Goal: Task Accomplishment & Management: Complete application form

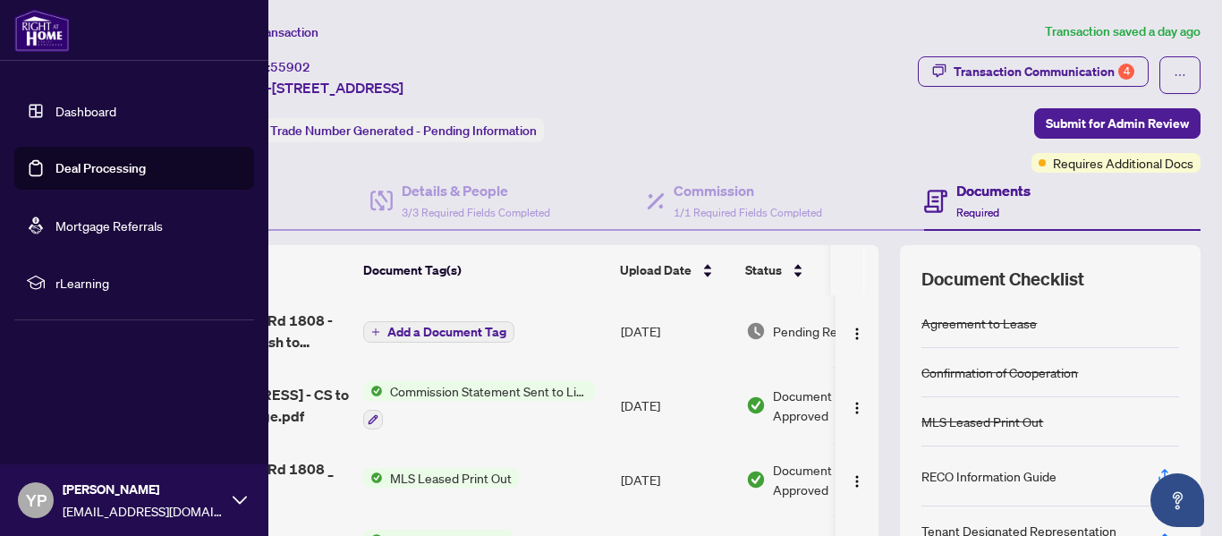
click at [66, 114] on link "Dashboard" at bounding box center [85, 111] width 61 height 16
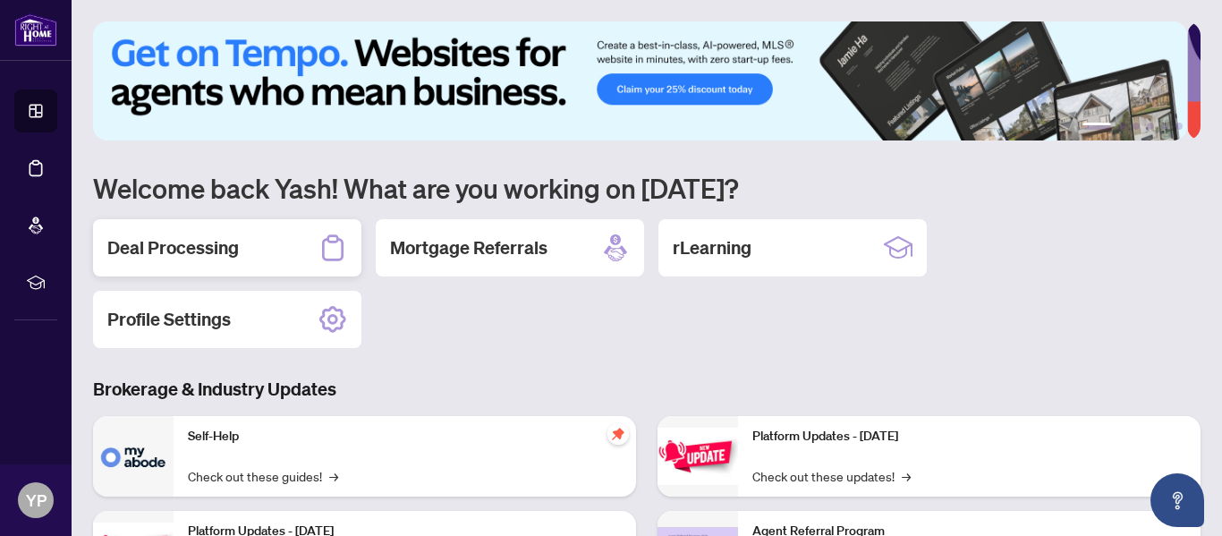
click at [258, 245] on div "Deal Processing" at bounding box center [227, 247] width 268 height 57
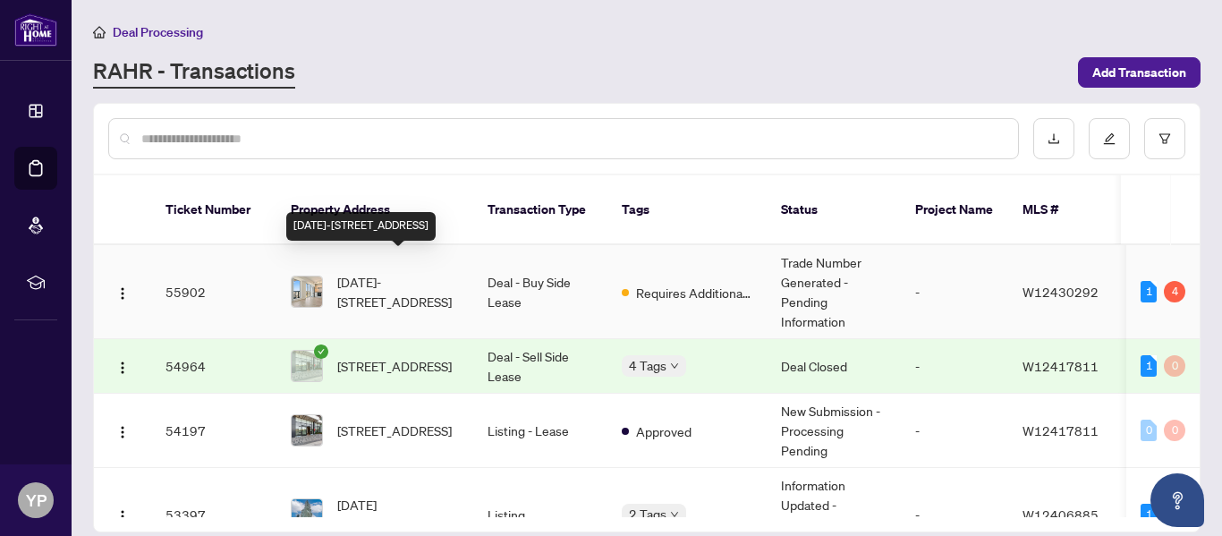
click at [444, 276] on span "[DATE]-[STREET_ADDRESS]" at bounding box center [398, 291] width 122 height 39
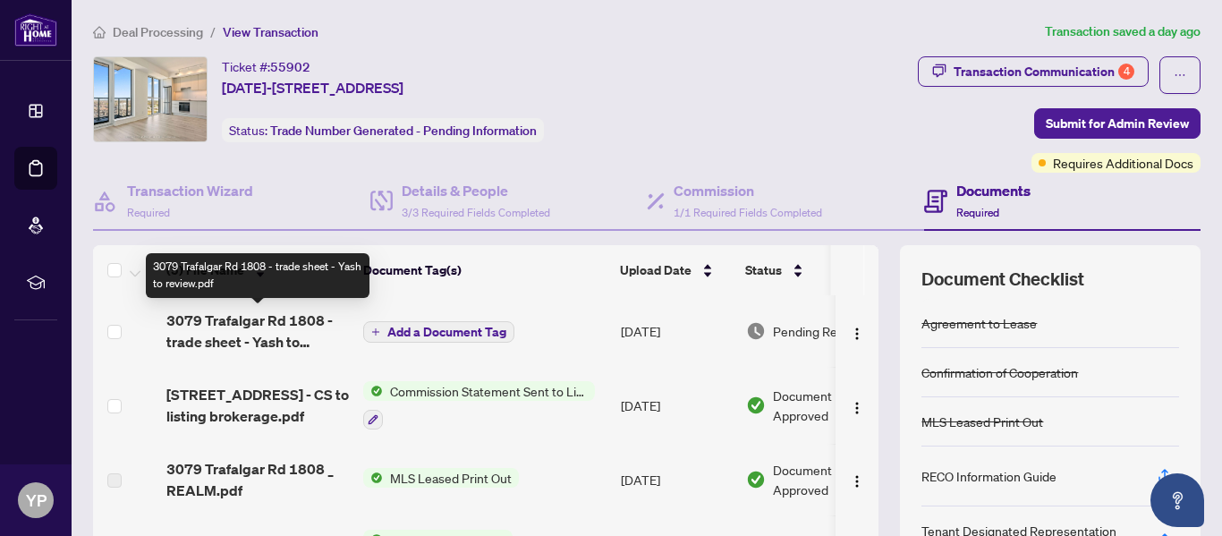
click at [235, 332] on span "3079 Trafalgar Rd 1808 - trade sheet - Yash to review.pdf" at bounding box center [257, 331] width 183 height 43
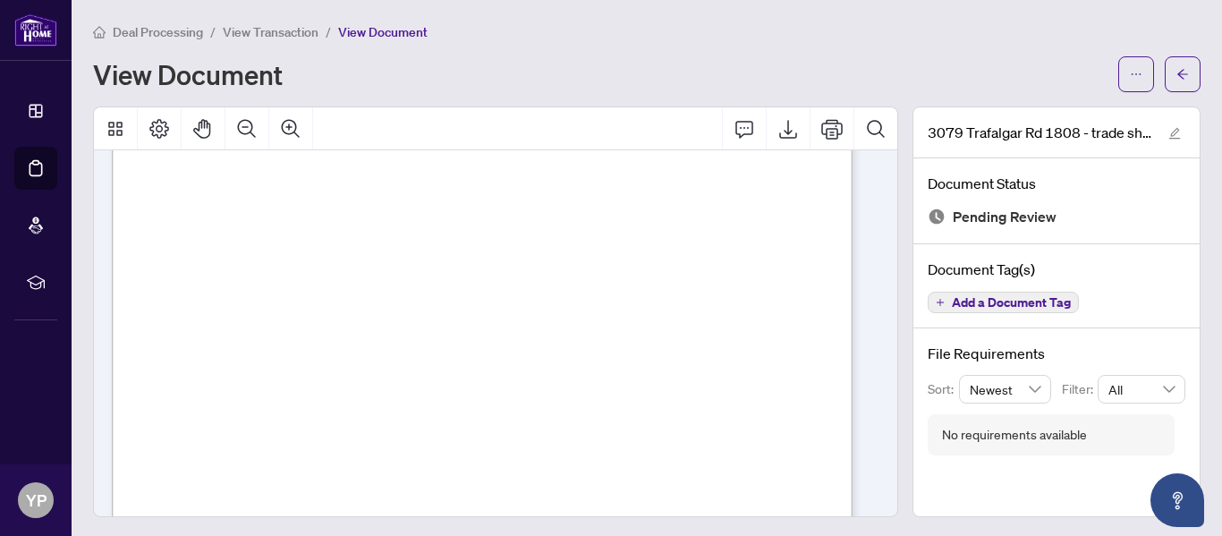
scroll to position [315, 0]
click at [1130, 75] on icon "ellipsis" at bounding box center [1136, 74] width 13 height 13
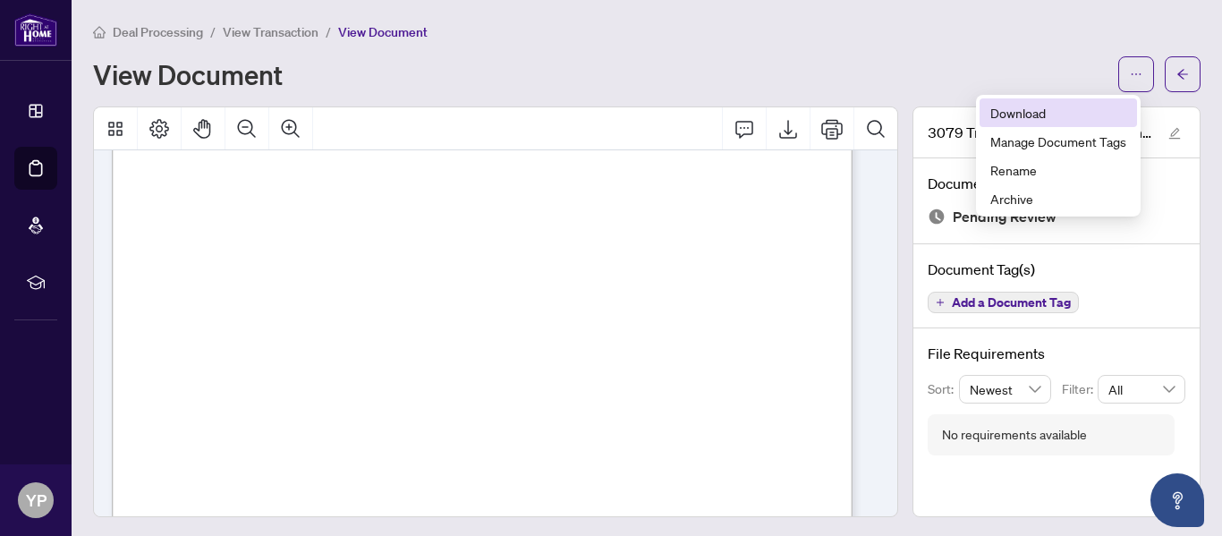
click at [1034, 106] on span "Download" at bounding box center [1059, 113] width 136 height 20
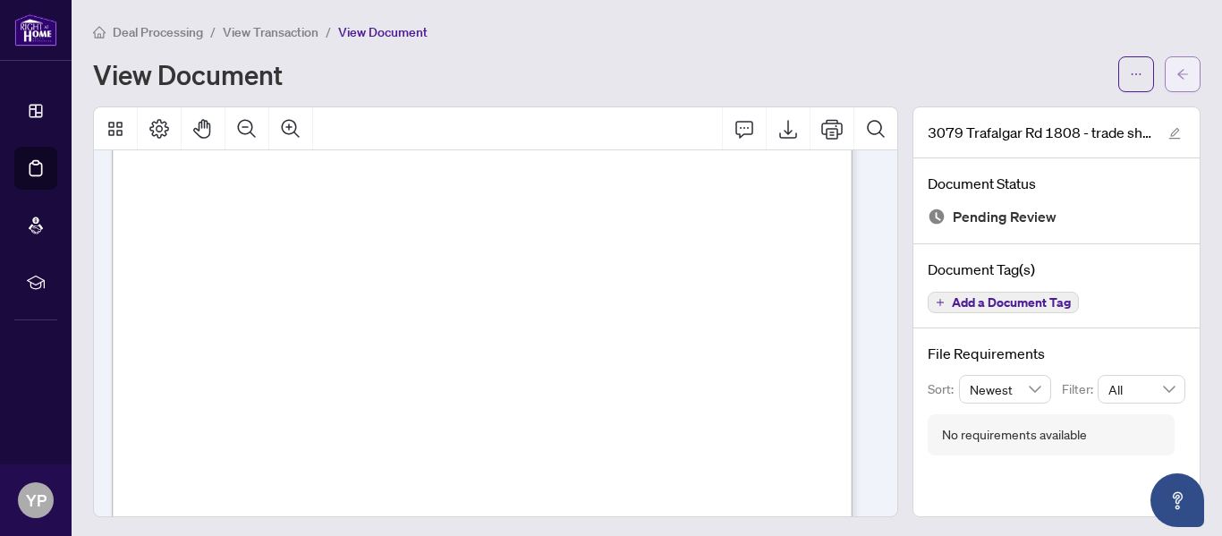
click at [1178, 78] on button "button" at bounding box center [1183, 74] width 36 height 36
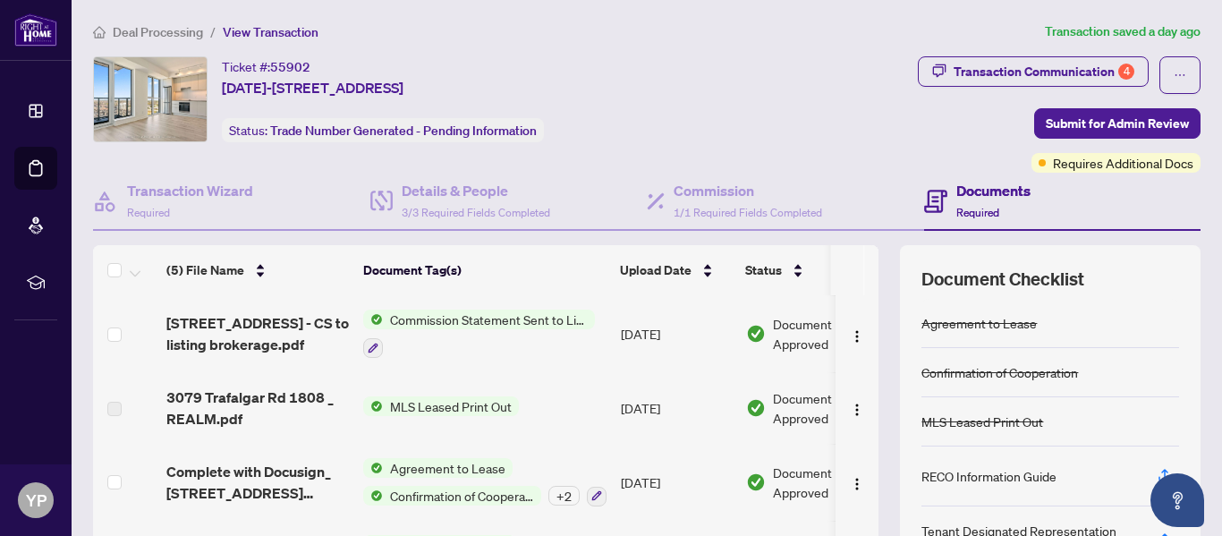
scroll to position [213, 0]
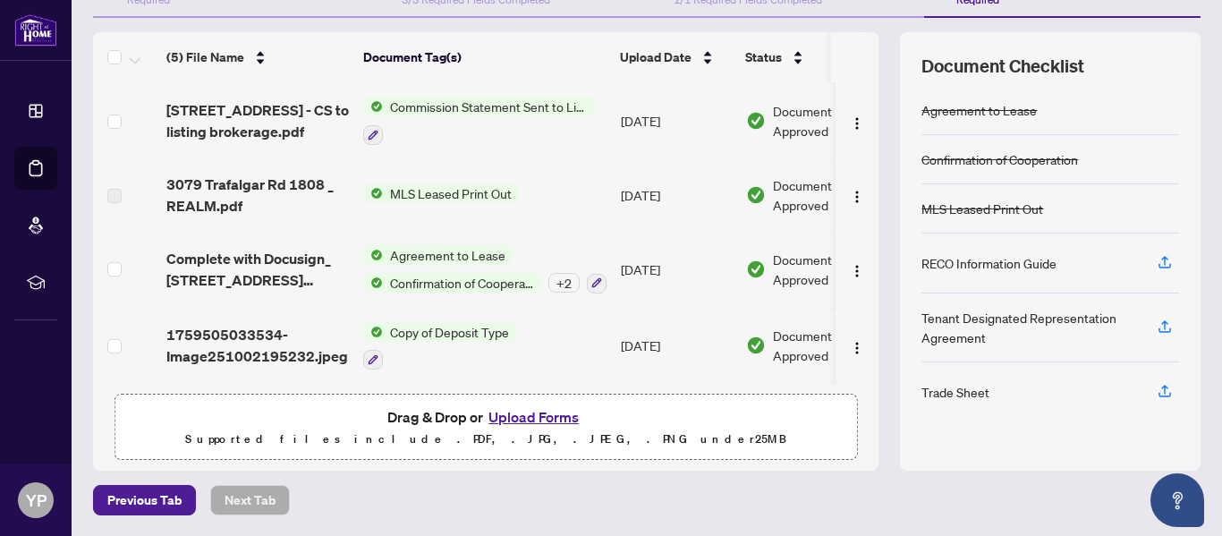
click at [554, 413] on button "Upload Forms" at bounding box center [533, 416] width 101 height 23
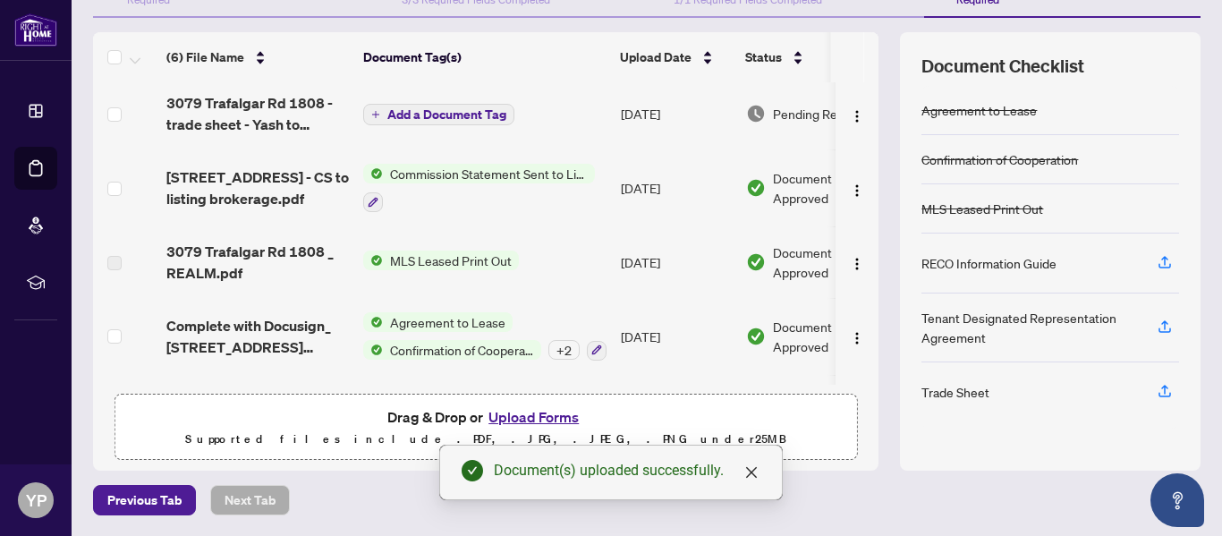
scroll to position [0, 0]
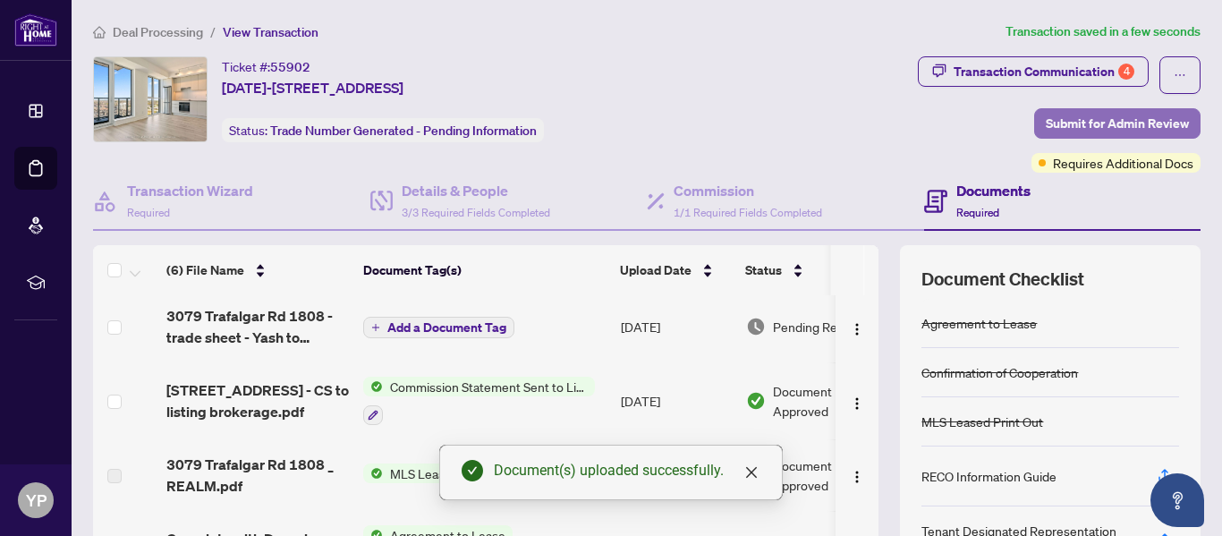
click at [1116, 118] on span "Submit for Admin Review" at bounding box center [1117, 123] width 143 height 29
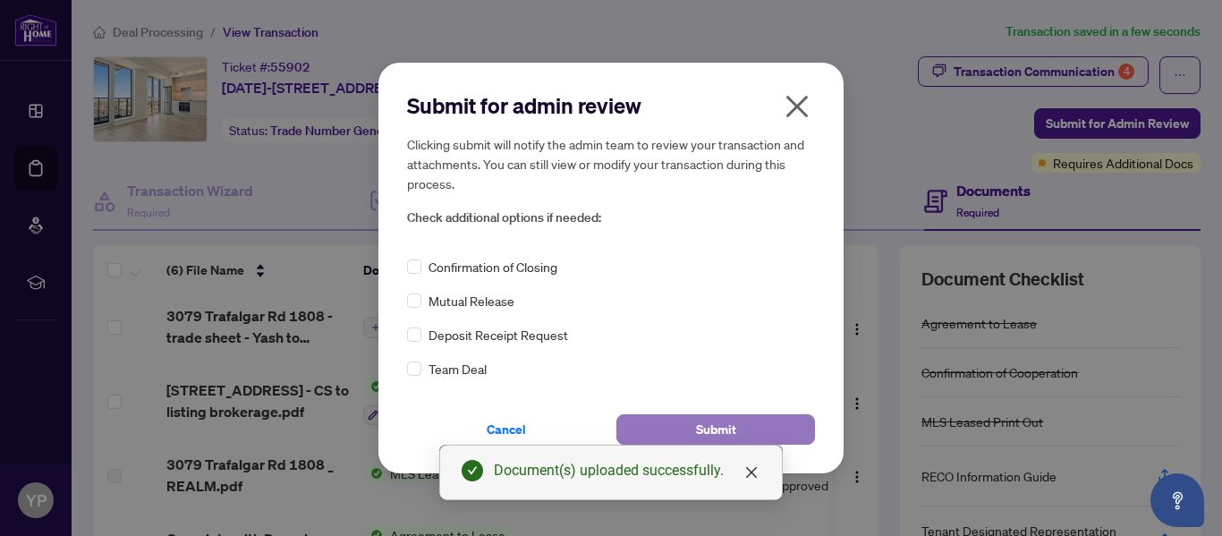
click at [725, 432] on span "Submit" at bounding box center [716, 429] width 40 height 29
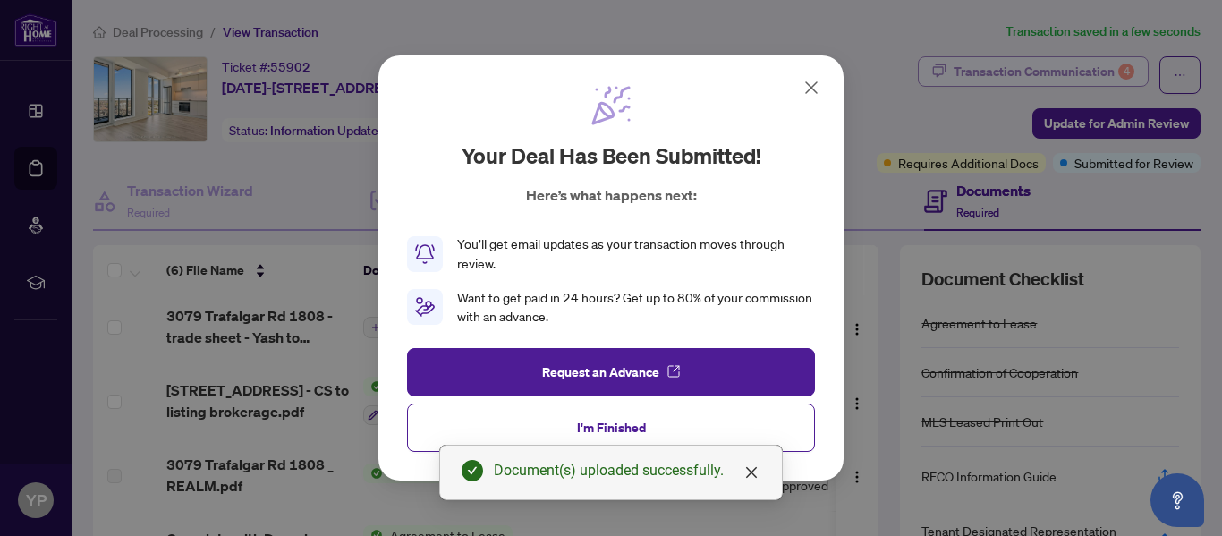
click at [1060, 69] on div "Your deal has been submitted! Here’s what happens next: You’ll get email update…" at bounding box center [611, 268] width 1222 height 536
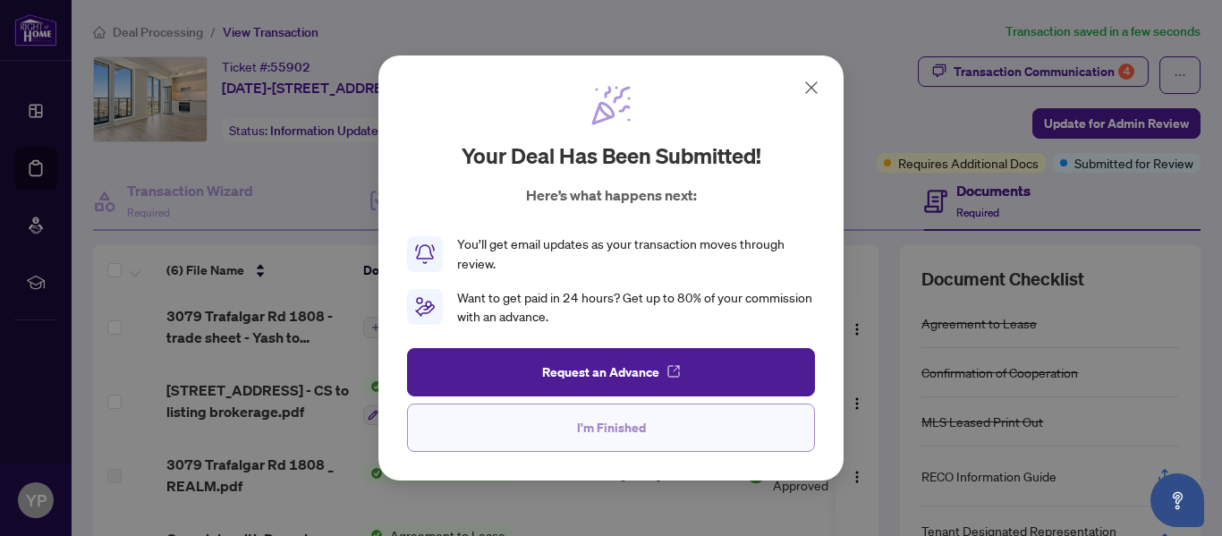
click at [688, 419] on button "I'm Finished" at bounding box center [611, 428] width 408 height 48
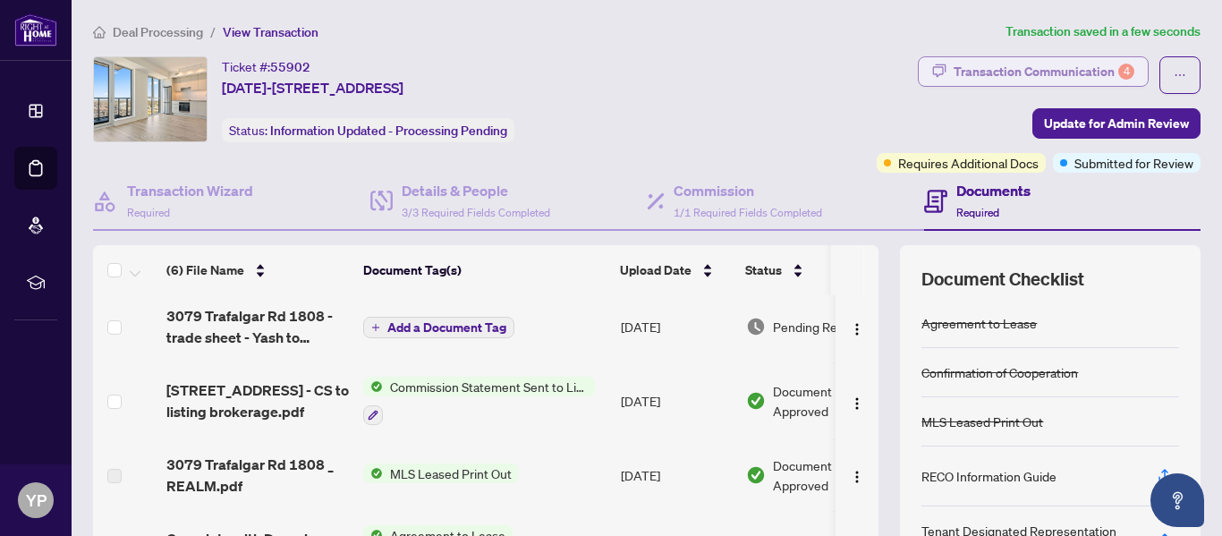
click at [1019, 67] on div "Transaction Communication 4" at bounding box center [1044, 71] width 181 height 29
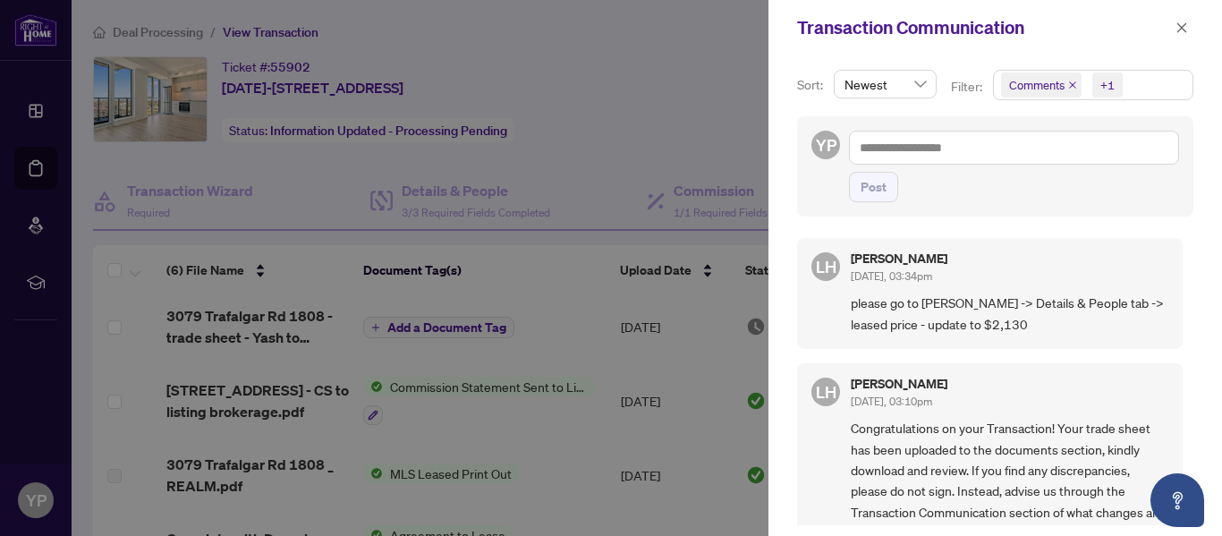
click at [660, 83] on div at bounding box center [611, 268] width 1222 height 536
click at [1180, 23] on icon "close" at bounding box center [1182, 27] width 13 height 13
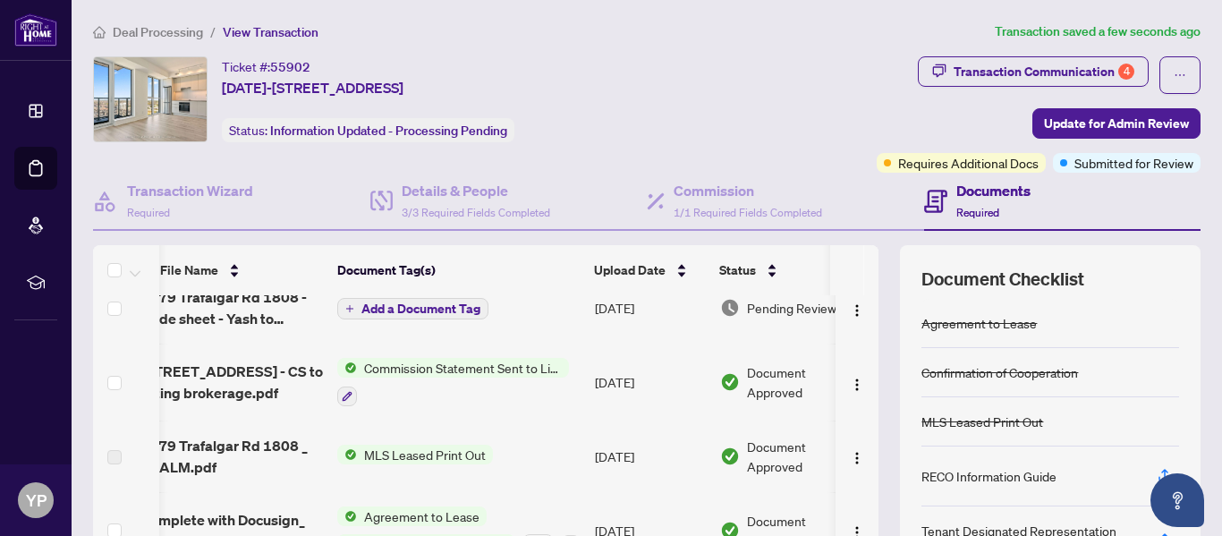
scroll to position [96, 26]
click at [468, 209] on span "3/3 Required Fields Completed" at bounding box center [476, 212] width 149 height 13
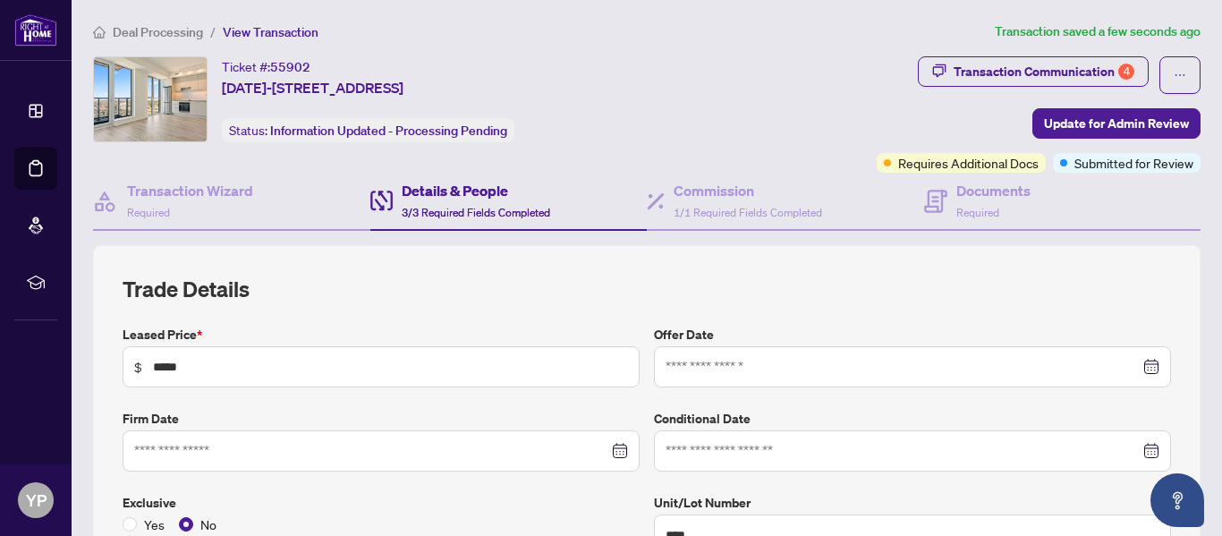
type input "**********"
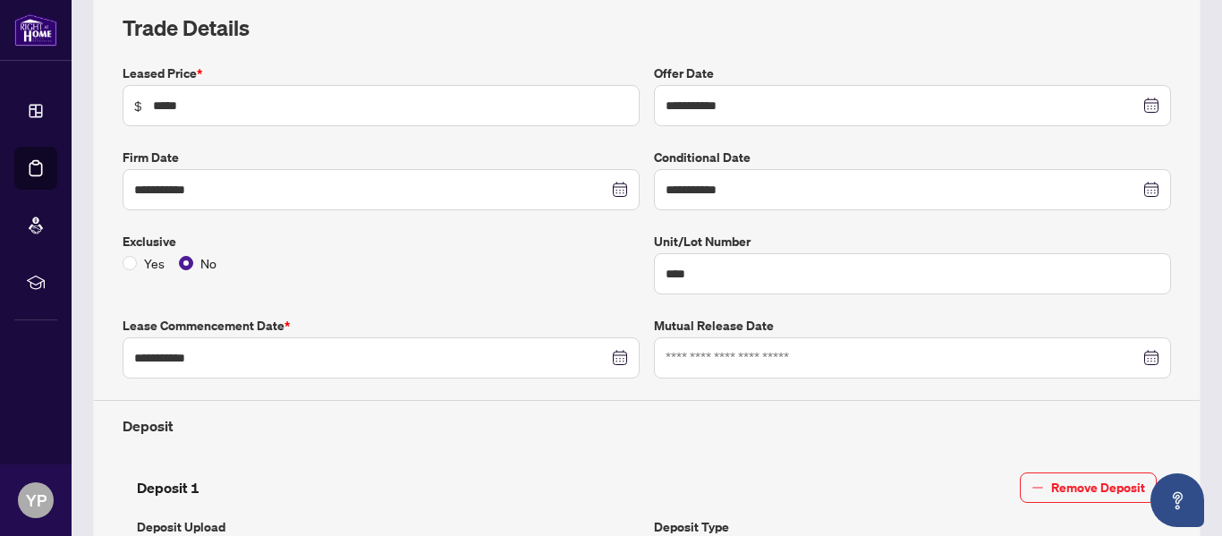
scroll to position [262, 0]
click at [189, 106] on input "*****" at bounding box center [390, 105] width 475 height 20
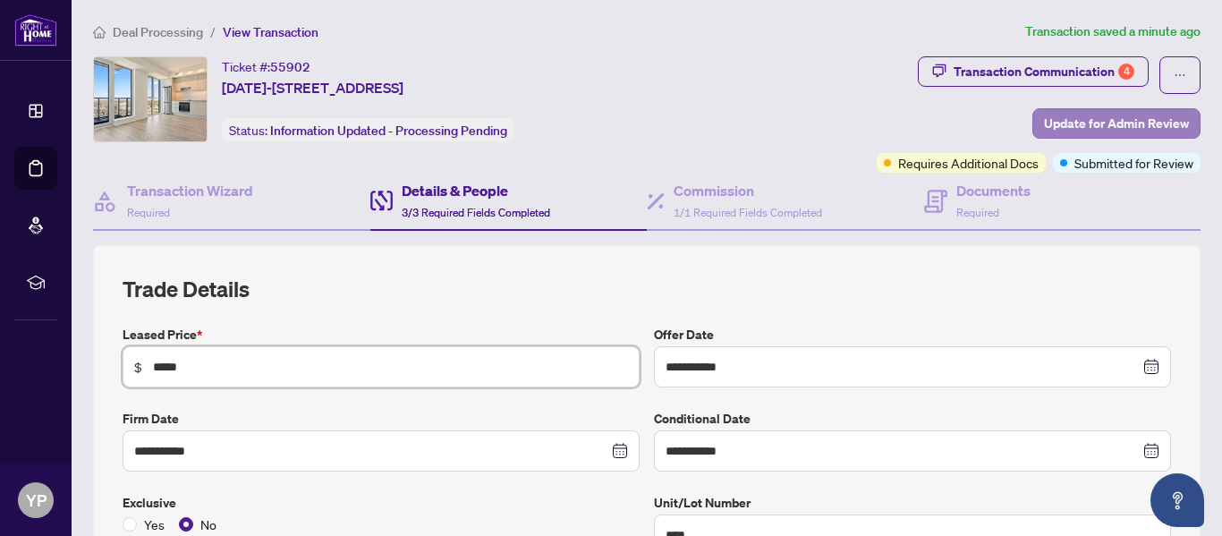
type input "*****"
click at [1082, 121] on span "Update for Admin Review" at bounding box center [1116, 123] width 145 height 29
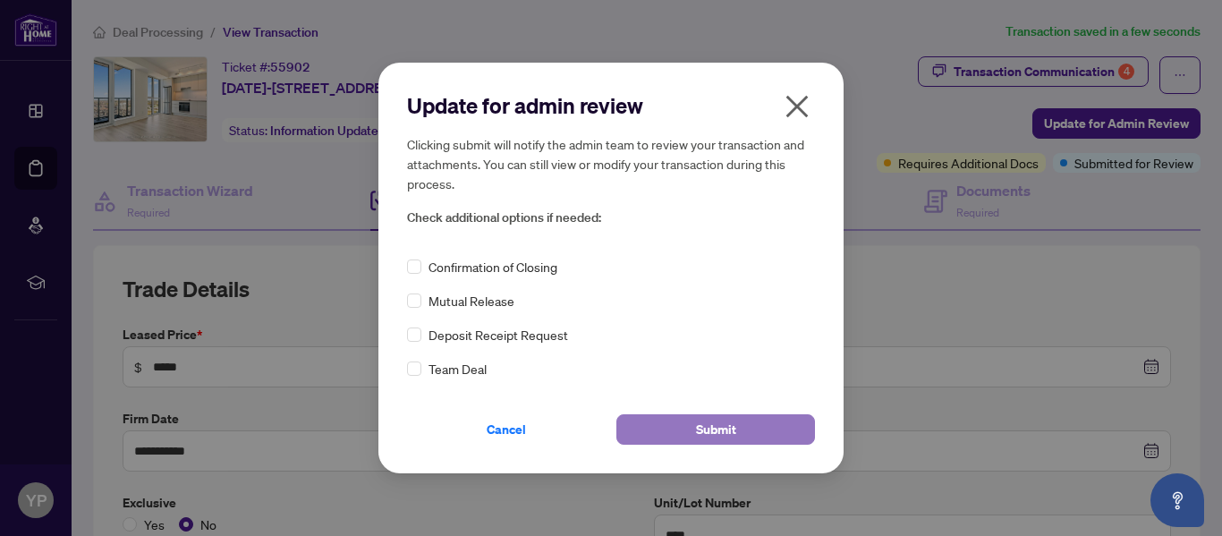
click at [737, 420] on button "Submit" at bounding box center [716, 429] width 199 height 30
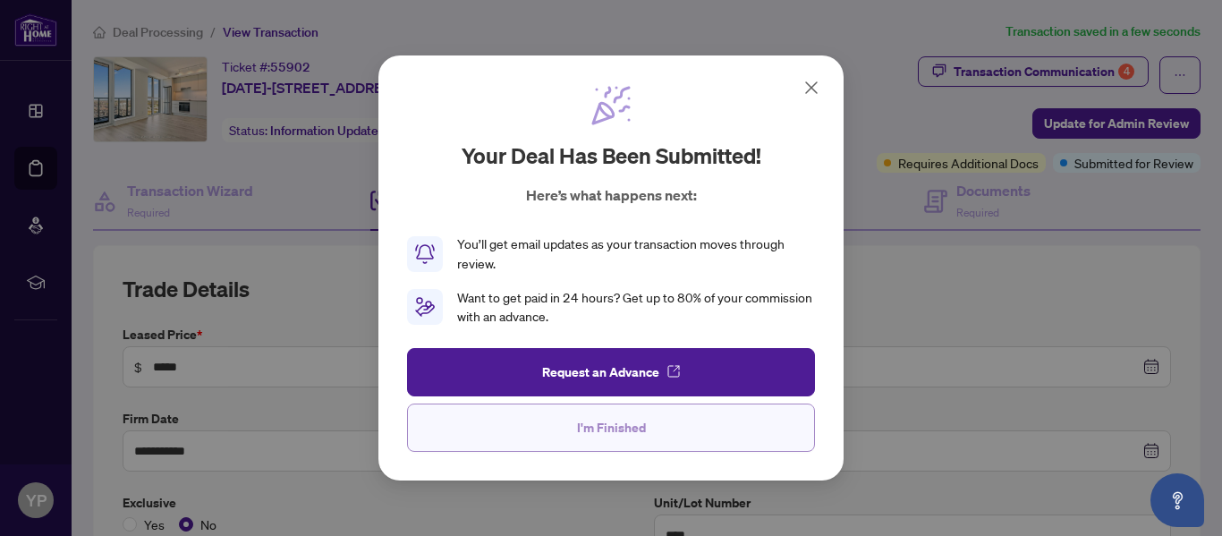
click at [609, 431] on span "I'm Finished" at bounding box center [611, 427] width 69 height 29
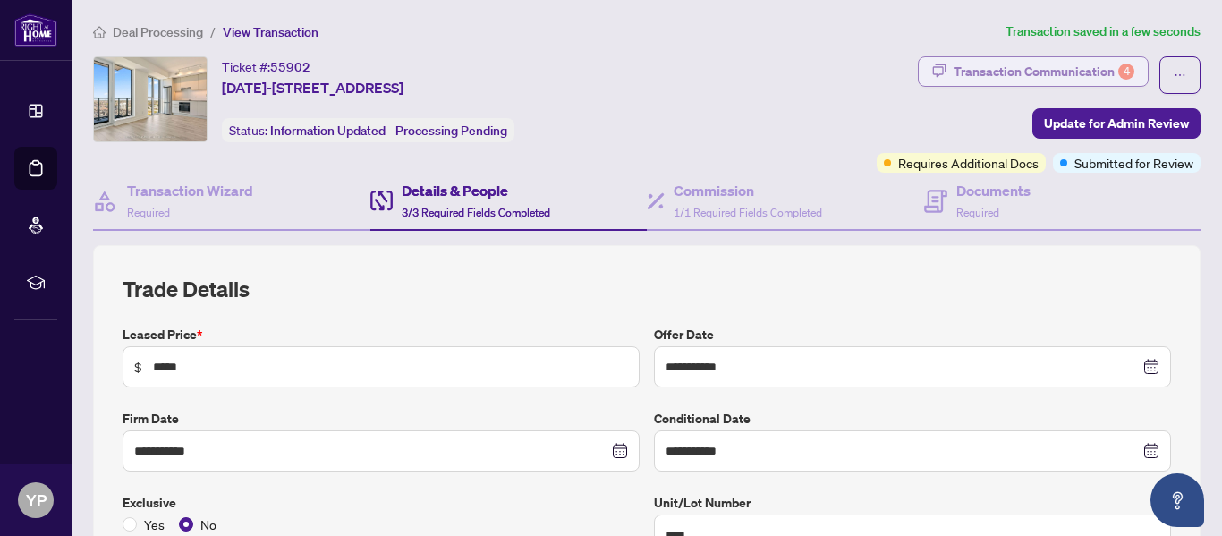
click at [1076, 68] on div "Transaction Communication 4" at bounding box center [1044, 71] width 181 height 29
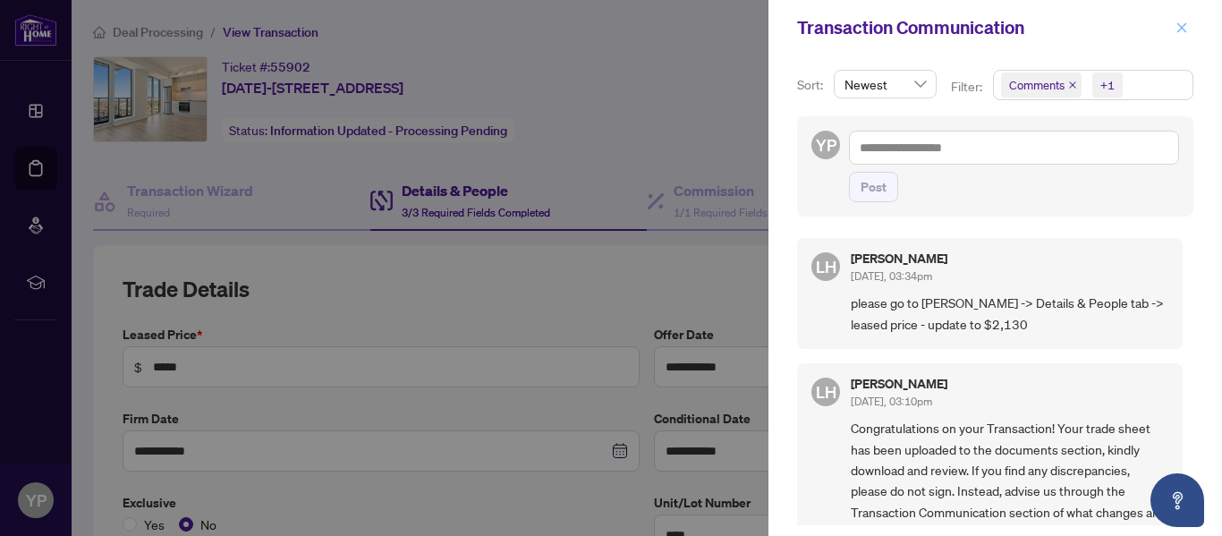
click at [1182, 21] on icon "close" at bounding box center [1182, 27] width 13 height 13
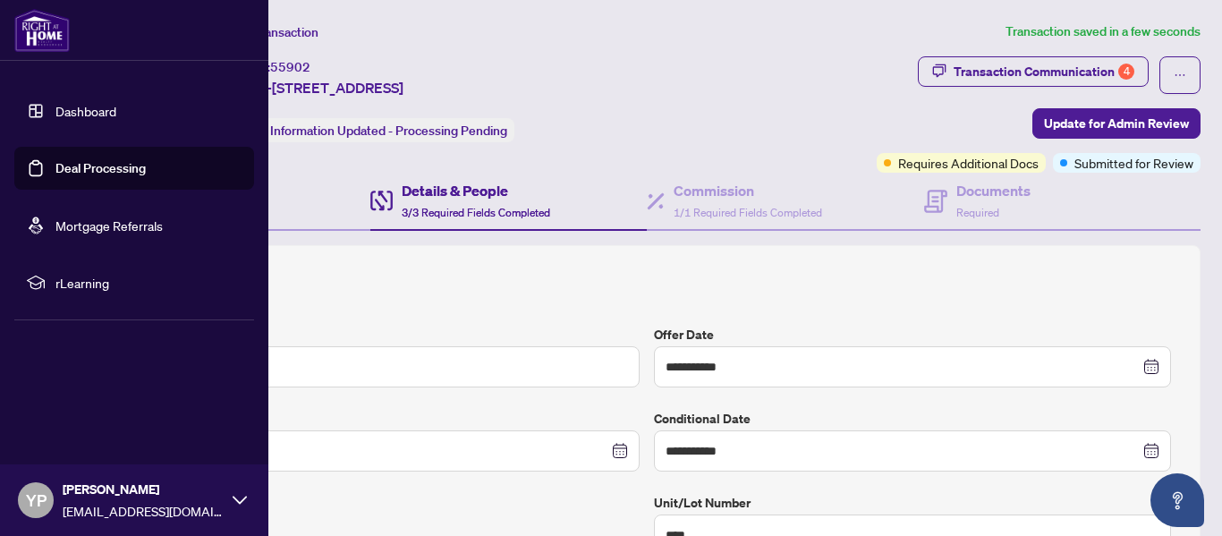
click at [72, 108] on link "Dashboard" at bounding box center [85, 111] width 61 height 16
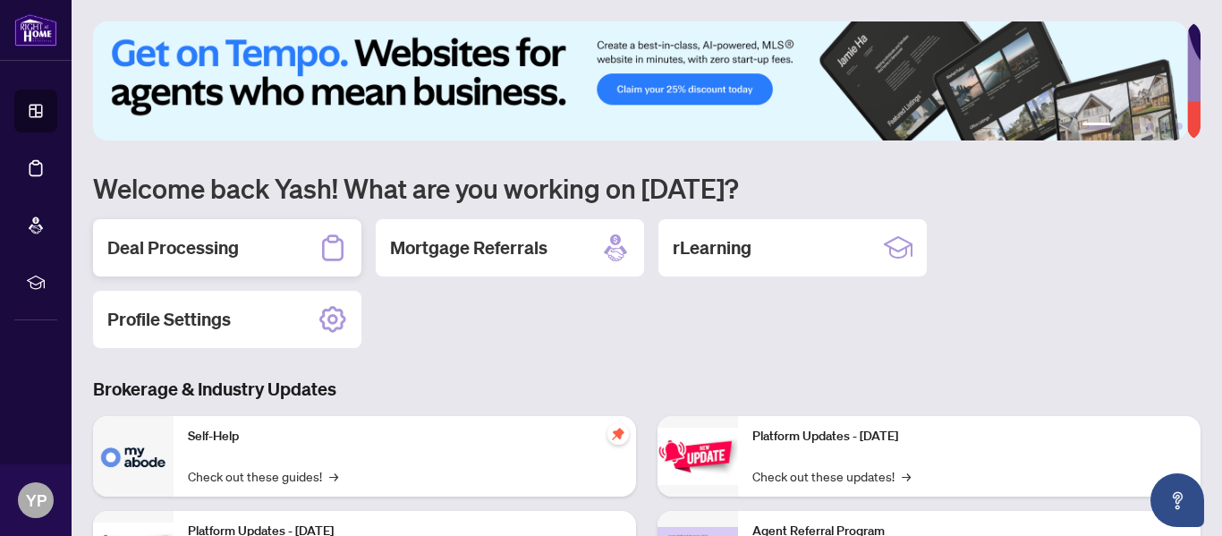
click at [200, 239] on h2 "Deal Processing" at bounding box center [173, 247] width 132 height 25
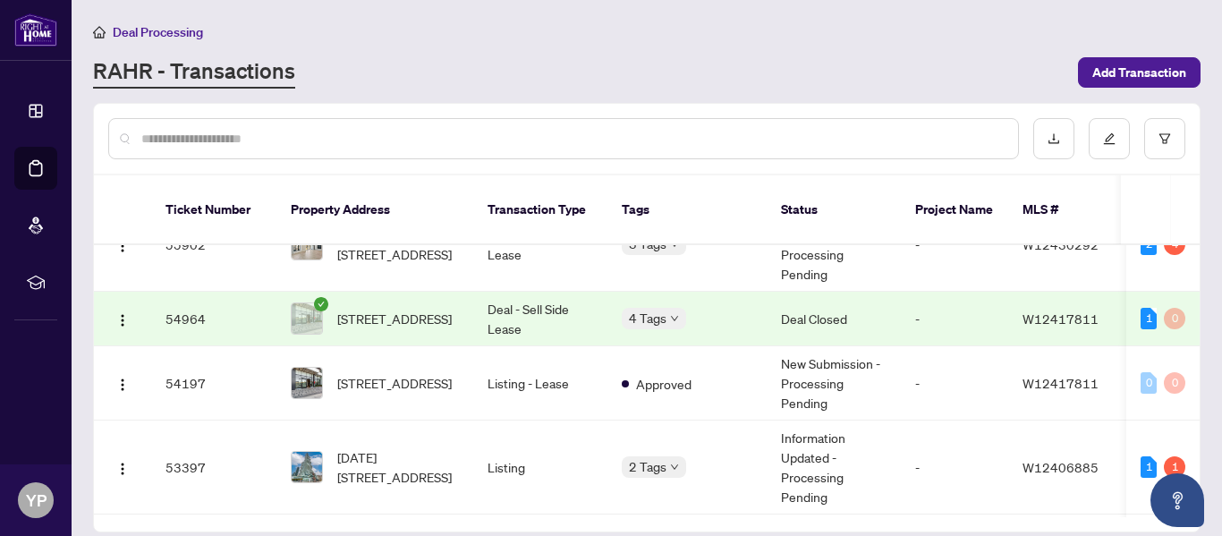
scroll to position [47, 0]
click at [419, 310] on span "[STREET_ADDRESS]" at bounding box center [394, 320] width 115 height 20
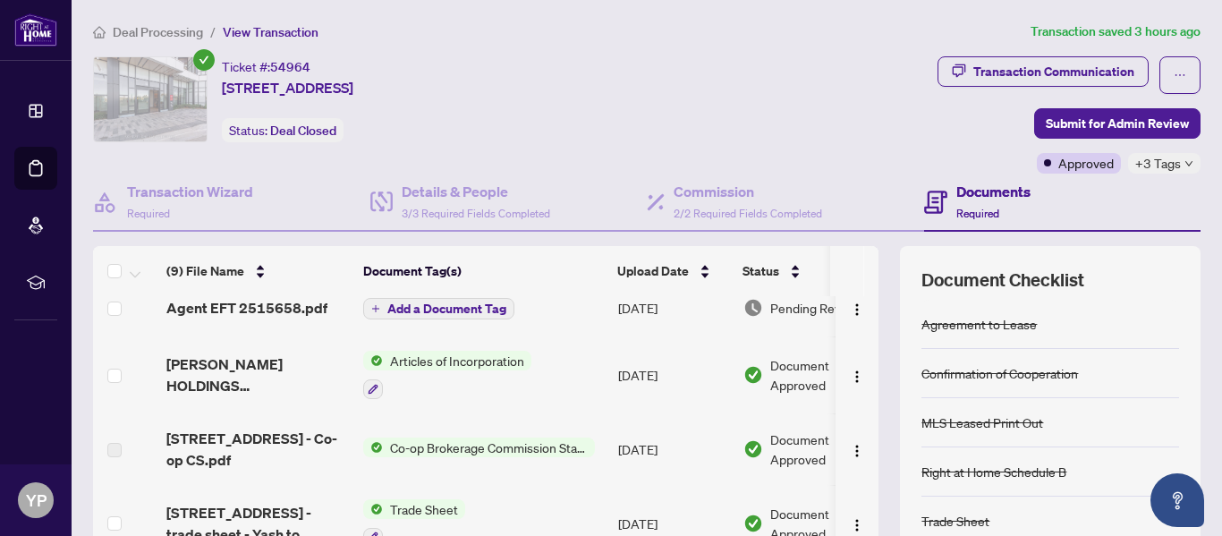
scroll to position [20, 0]
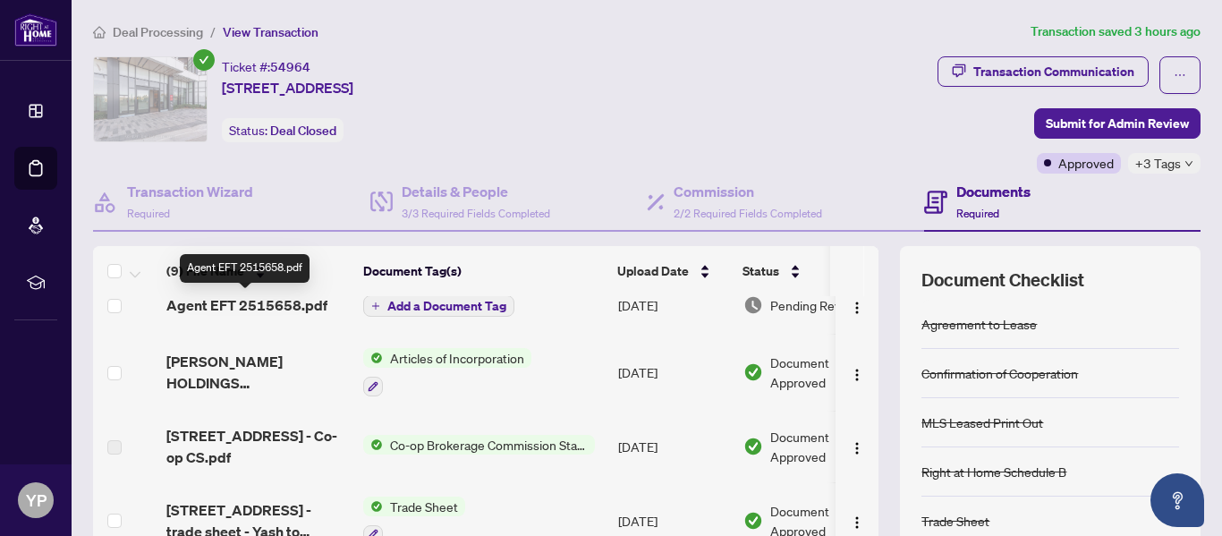
click at [297, 301] on span "Agent EFT 2515658.pdf" at bounding box center [246, 304] width 161 height 21
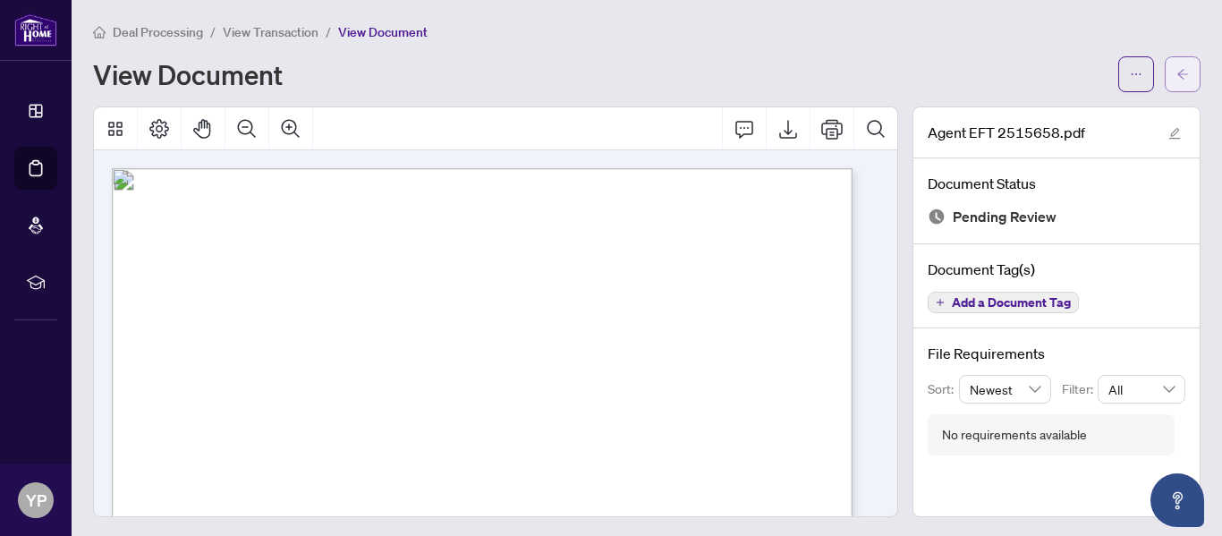
click at [1177, 70] on icon "arrow-left" at bounding box center [1183, 74] width 13 height 13
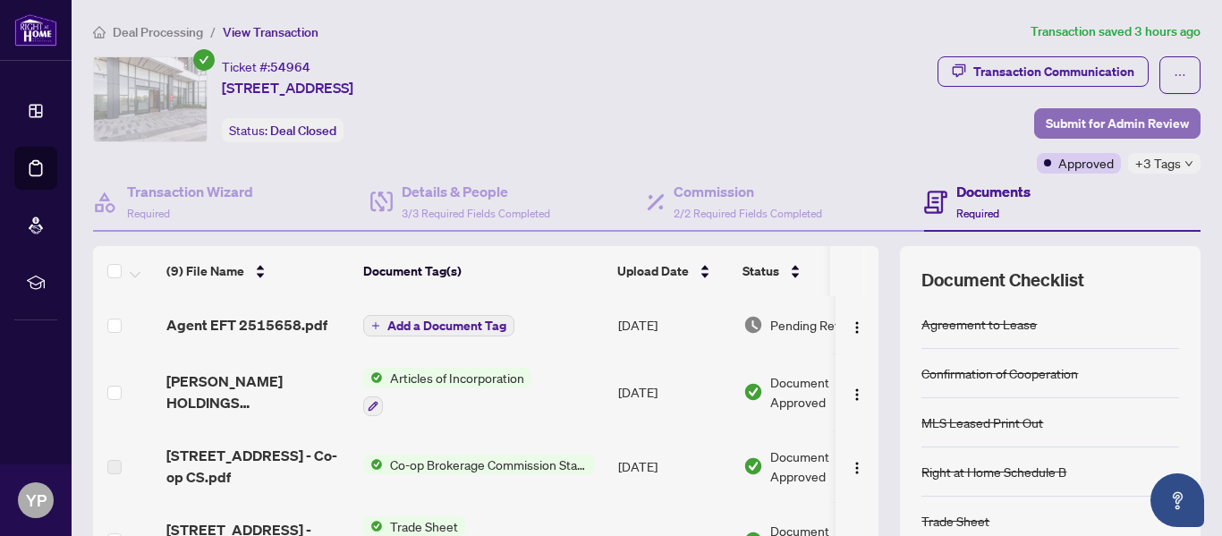
click at [1090, 116] on span "Submit for Admin Review" at bounding box center [1117, 123] width 143 height 29
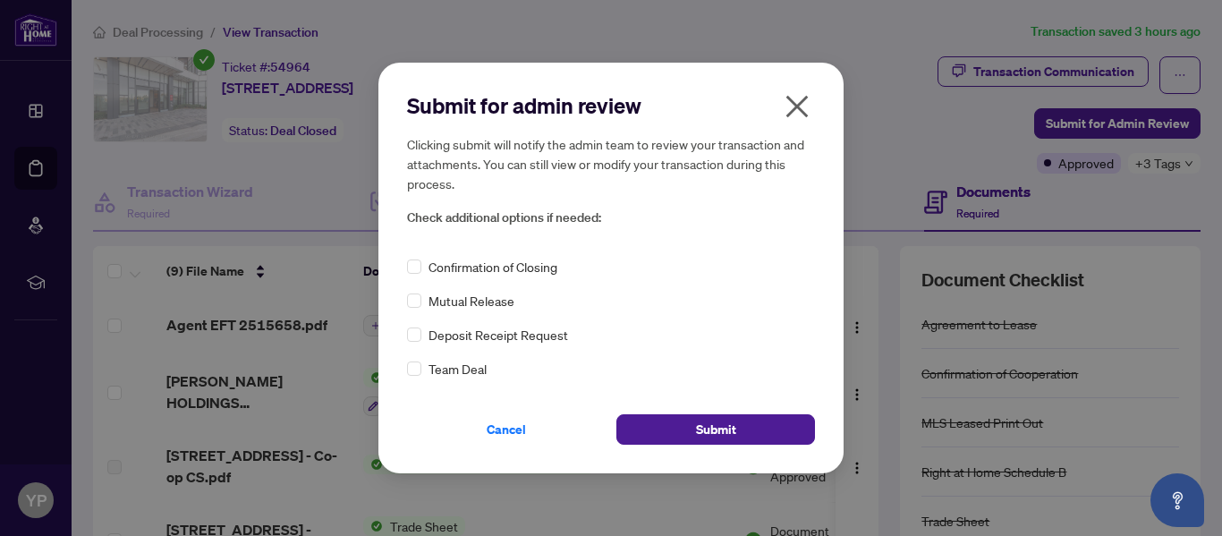
click at [797, 101] on icon "close" at bounding box center [797, 106] width 29 height 29
